Goal: Find specific page/section: Find specific page/section

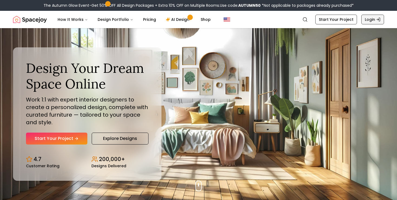
click at [371, 19] on link "Login" at bounding box center [372, 20] width 23 height 10
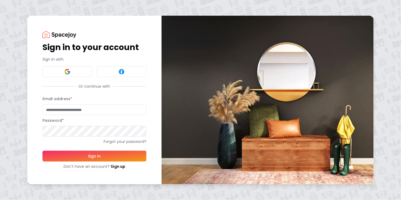
click at [109, 111] on input "Email address *" at bounding box center [94, 109] width 104 height 11
click at [100, 113] on input "Email address *" at bounding box center [94, 109] width 104 height 11
click at [83, 109] on input "Email address *" at bounding box center [94, 109] width 104 height 11
type input "**********"
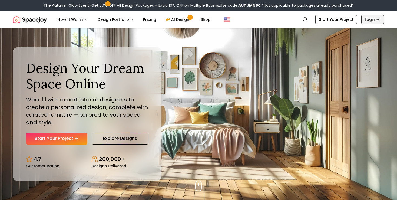
click at [373, 17] on link "Login" at bounding box center [372, 20] width 23 height 10
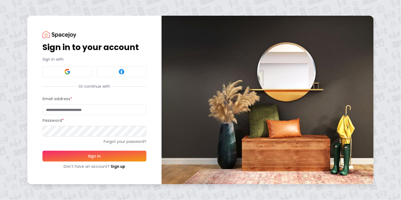
click at [71, 110] on input "Email address *" at bounding box center [94, 109] width 104 height 11
type input "**********"
click at [106, 154] on button "Sign In" at bounding box center [94, 156] width 104 height 11
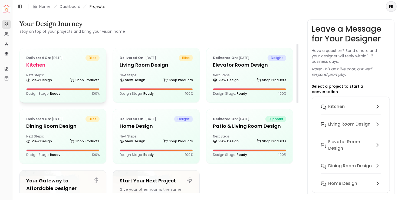
click at [74, 66] on h5 "Kitchen" at bounding box center [62, 65] width 73 height 8
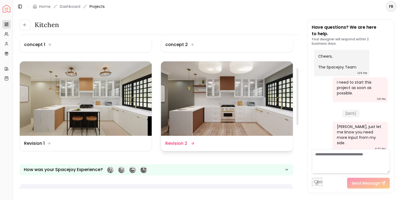
scroll to position [81, 0]
click at [232, 116] on img at bounding box center [227, 98] width 132 height 74
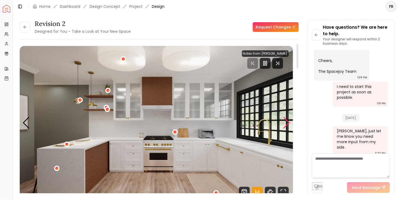
click at [286, 122] on div "Next slide" at bounding box center [286, 123] width 7 height 12
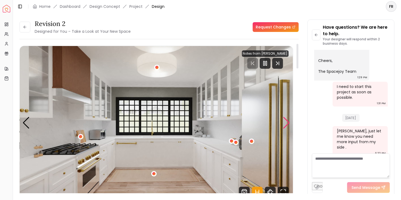
click at [286, 122] on div "Next slide" at bounding box center [286, 123] width 7 height 12
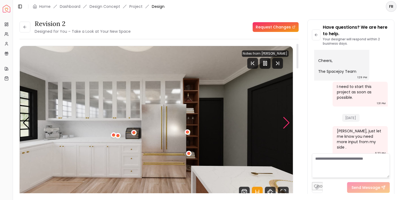
click at [286, 126] on div "Next slide" at bounding box center [286, 123] width 7 height 12
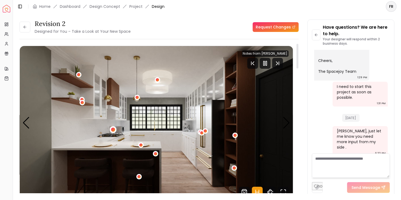
click at [112, 127] on div "4 / 6" at bounding box center [113, 129] width 7 height 7
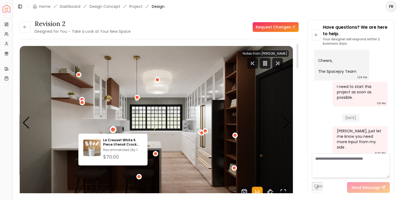
click at [167, 127] on img "4 / 6" at bounding box center [156, 123] width 273 height 154
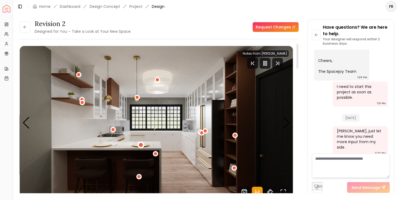
click at [141, 144] on div "4 / 6" at bounding box center [141, 145] width 4 height 4
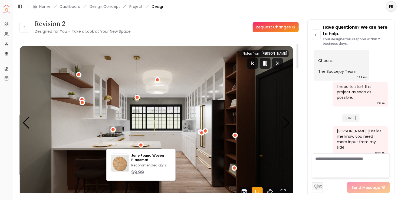
click at [172, 138] on img "4 / 6" at bounding box center [156, 123] width 273 height 154
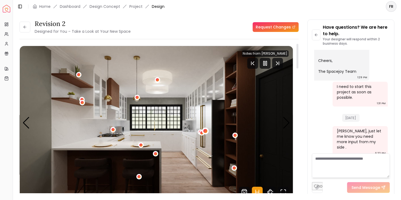
click at [205, 129] on div "4 / 6" at bounding box center [205, 130] width 7 height 7
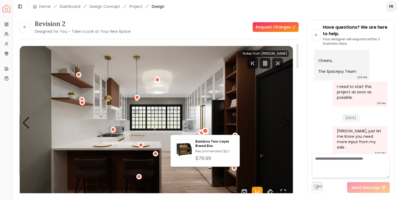
click at [193, 116] on img "4 / 6" at bounding box center [156, 123] width 273 height 154
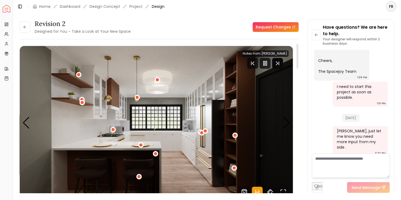
click at [280, 65] on icon "Next Track" at bounding box center [277, 63] width 11 height 11
click at [27, 26] on icon at bounding box center [25, 27] width 4 height 4
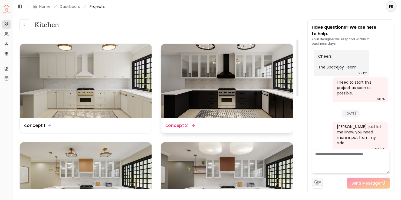
click at [256, 97] on img at bounding box center [227, 81] width 132 height 74
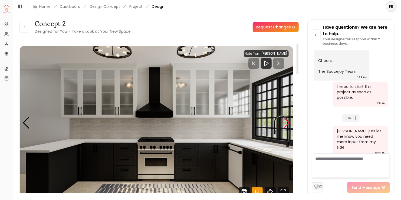
click at [287, 123] on div "Next slide" at bounding box center [286, 123] width 7 height 12
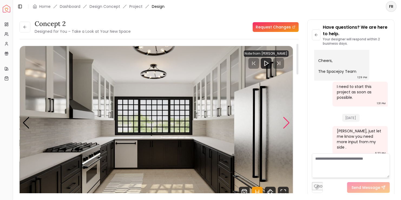
click at [287, 123] on div "Next slide" at bounding box center [286, 123] width 7 height 12
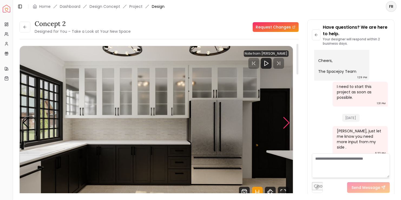
click at [287, 123] on div "Next slide" at bounding box center [286, 123] width 7 height 12
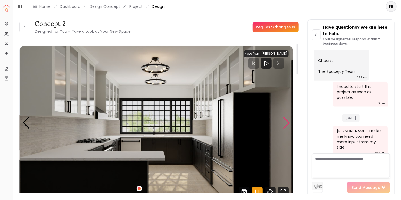
click at [287, 123] on div "Next slide" at bounding box center [286, 123] width 7 height 12
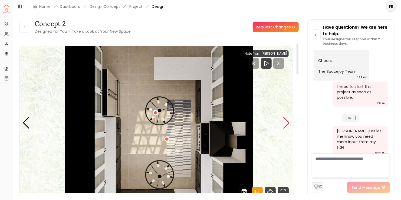
click at [287, 123] on div "Next slide" at bounding box center [286, 123] width 7 height 12
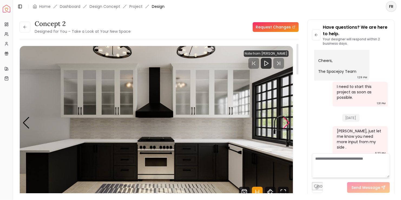
click at [287, 123] on div "Next slide" at bounding box center [286, 123] width 7 height 12
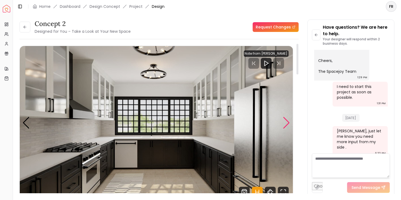
click at [287, 123] on div "Next slide" at bounding box center [286, 123] width 7 height 12
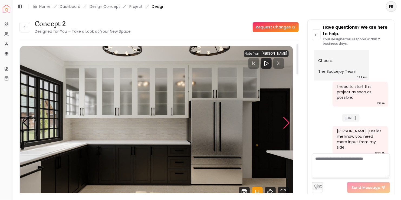
click at [287, 123] on div "Next slide" at bounding box center [286, 123] width 7 height 12
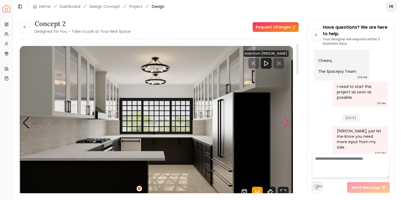
click at [287, 123] on div "Next slide" at bounding box center [286, 123] width 7 height 12
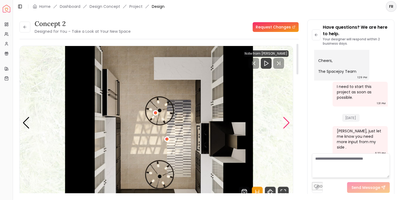
click at [287, 124] on div "Next slide" at bounding box center [286, 123] width 7 height 12
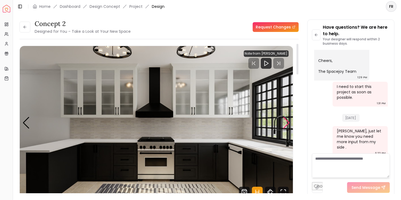
click at [285, 123] on div "Next slide" at bounding box center [286, 123] width 7 height 12
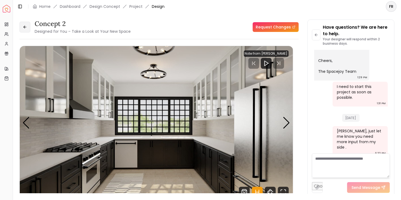
click at [27, 27] on button at bounding box center [24, 27] width 11 height 11
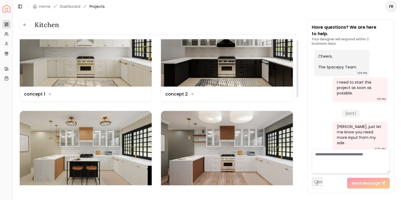
scroll to position [54, 0]
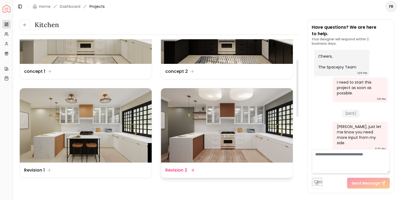
click at [254, 134] on img at bounding box center [227, 125] width 132 height 74
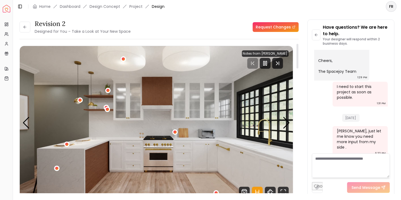
click at [192, 124] on img "1 / 6" at bounding box center [156, 123] width 273 height 154
click at [284, 121] on div "Next slide" at bounding box center [286, 123] width 7 height 12
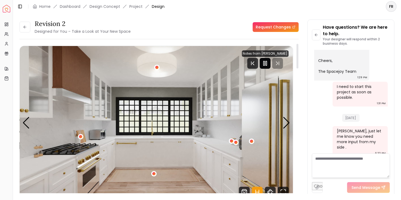
click at [268, 61] on div at bounding box center [265, 63] width 11 height 11
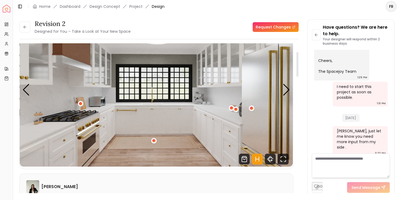
scroll to position [54, 0]
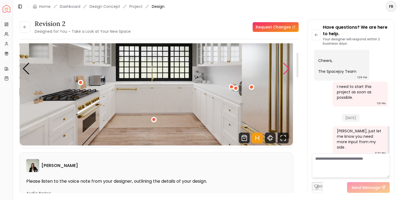
click at [285, 73] on div "Next slide" at bounding box center [286, 69] width 7 height 12
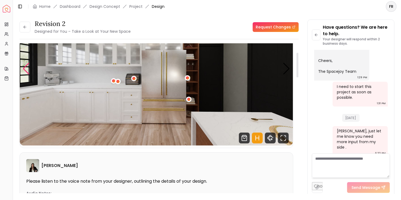
click at [24, 66] on div "Previous slide" at bounding box center [25, 69] width 7 height 12
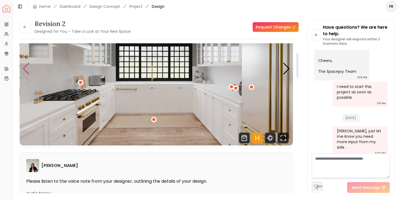
click at [24, 66] on div "Previous slide" at bounding box center [25, 69] width 7 height 12
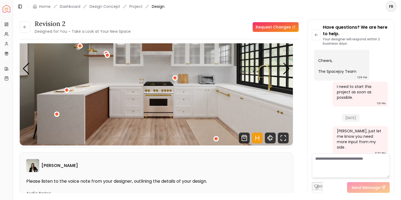
click at [232, 9] on header "Toggle Sidebar Home Dashboard Design Concept Project Design FR" at bounding box center [207, 6] width 388 height 13
